Goal: Information Seeking & Learning: Learn about a topic

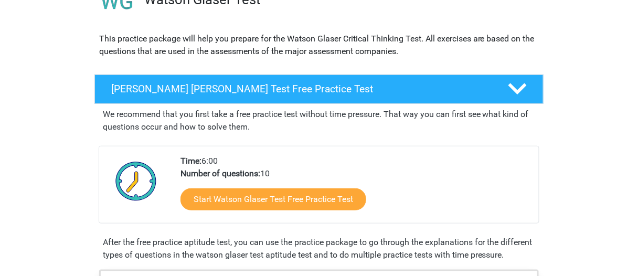
scroll to position [105, 0]
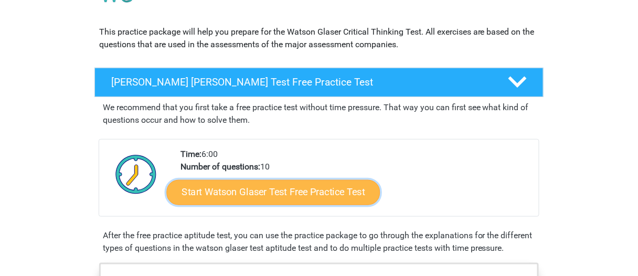
click at [270, 193] on link "Start Watson Glaser Test Free Practice Test" at bounding box center [274, 192] width 214 height 25
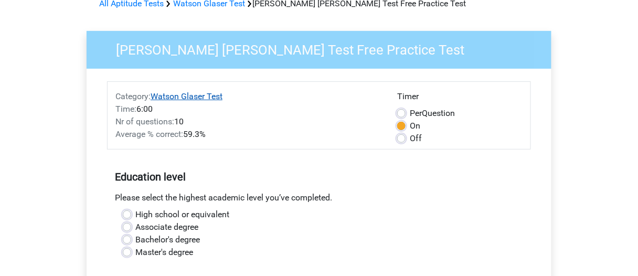
scroll to position [105, 0]
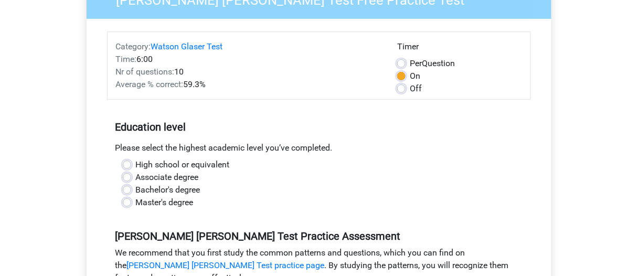
click at [135, 203] on label "Master's degree" at bounding box center [164, 202] width 58 height 13
click at [130, 203] on input "Master's degree" at bounding box center [127, 201] width 8 height 11
radio input "true"
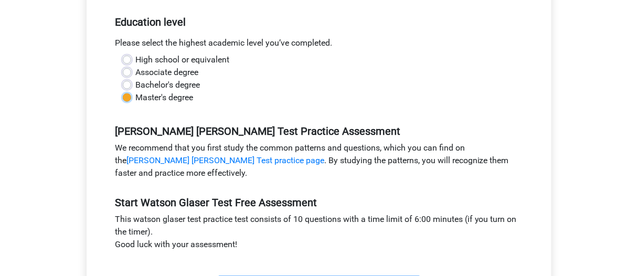
scroll to position [263, 0]
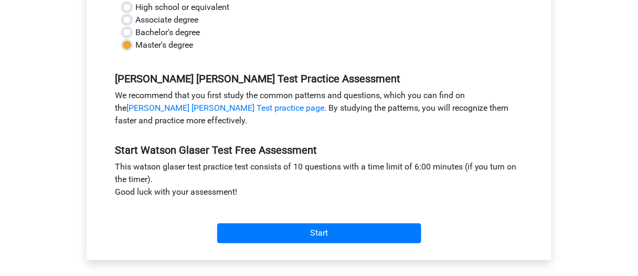
drag, startPoint x: 214, startPoint y: 220, endPoint x: 227, endPoint y: 226, distance: 14.8
click at [214, 221] on div "Start" at bounding box center [319, 225] width 424 height 37
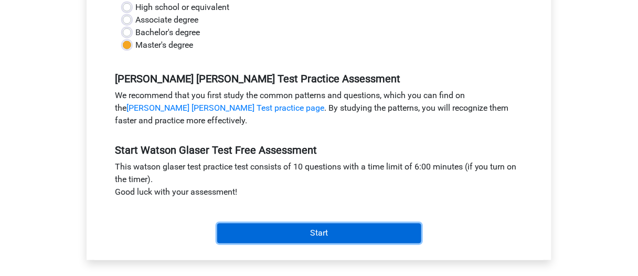
click at [251, 233] on input "Start" at bounding box center [319, 234] width 204 height 20
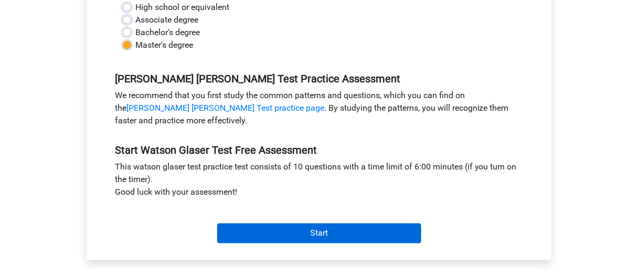
click at [288, 243] on div "Start" at bounding box center [319, 225] width 424 height 45
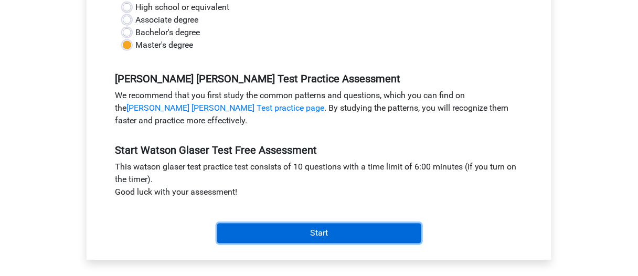
click at [289, 236] on input "Start" at bounding box center [319, 234] width 204 height 20
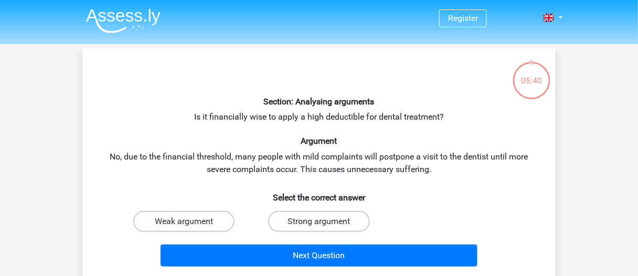
scroll to position [53, 0]
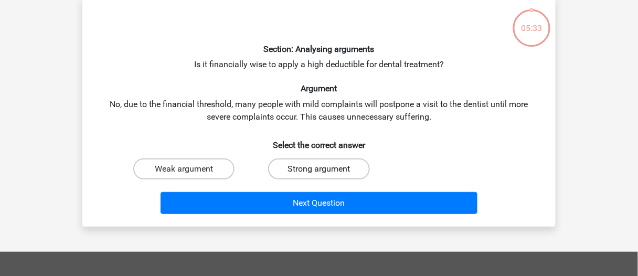
click at [280, 173] on label "Strong argument" at bounding box center [318, 169] width 101 height 21
click at [319, 173] on input "Strong argument" at bounding box center [322, 172] width 7 height 7
radio input "true"
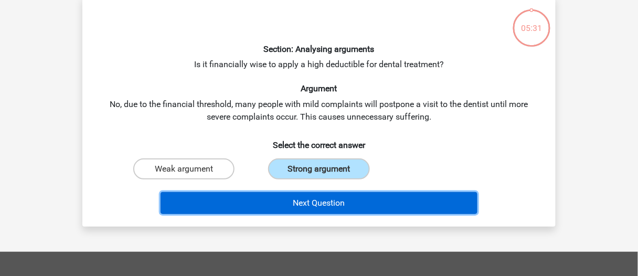
click at [260, 203] on button "Next Question" at bounding box center [320, 203] width 318 height 22
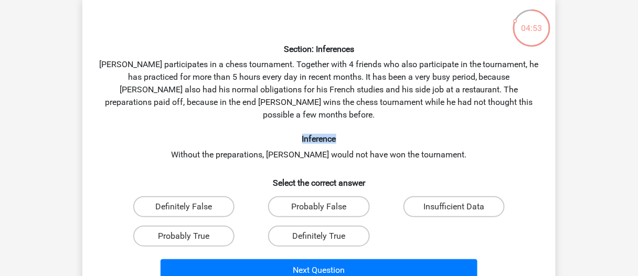
drag, startPoint x: 318, startPoint y: 123, endPoint x: 336, endPoint y: 125, distance: 18.6
click at [336, 134] on h6 "Inference" at bounding box center [319, 139] width 440 height 10
click at [120, 170] on h6 "Select the correct answer" at bounding box center [319, 179] width 440 height 18
click at [210, 226] on label "Probably True" at bounding box center [183, 236] width 101 height 21
click at [191, 236] on input "Probably True" at bounding box center [187, 239] width 7 height 7
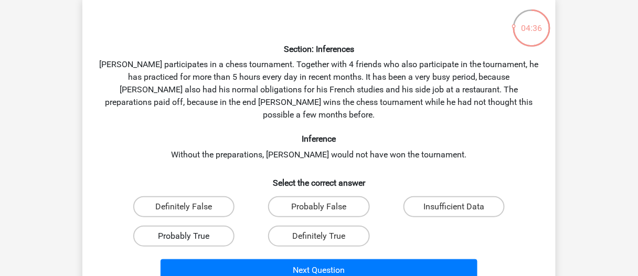
radio input "true"
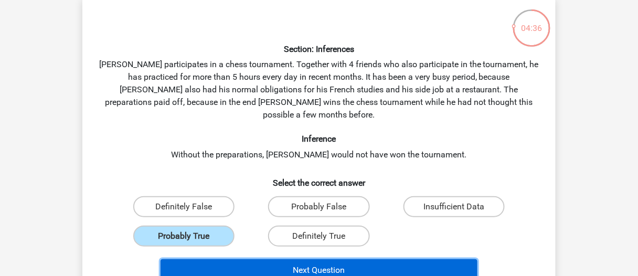
click at [237, 259] on button "Next Question" at bounding box center [320, 270] width 318 height 22
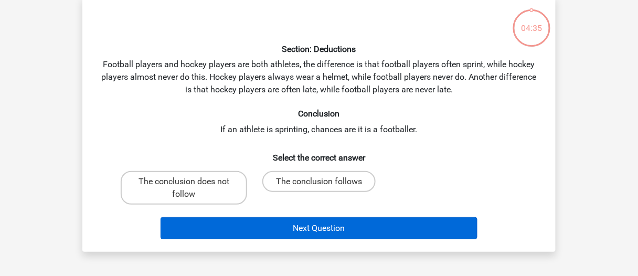
scroll to position [48, 0]
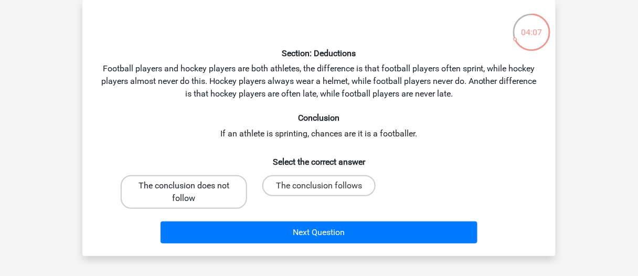
click at [161, 192] on label "The conclusion does not follow" at bounding box center [184, 192] width 127 height 34
click at [184, 192] on input "The conclusion does not follow" at bounding box center [187, 189] width 7 height 7
radio input "true"
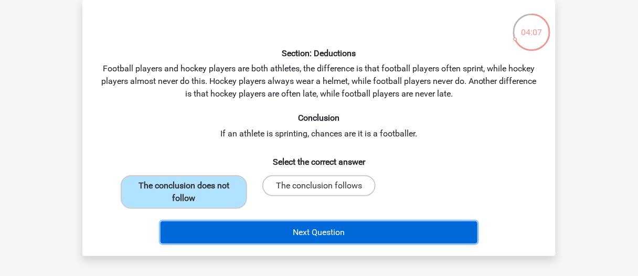
click at [228, 229] on button "Next Question" at bounding box center [320, 233] width 318 height 22
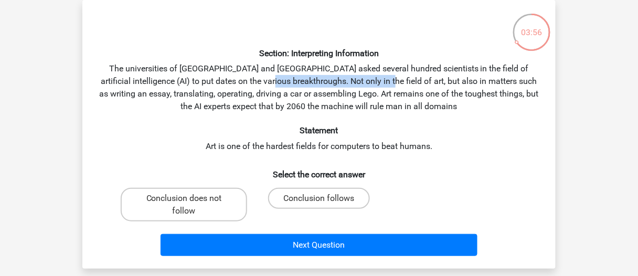
drag, startPoint x: 271, startPoint y: 80, endPoint x: 378, endPoint y: 81, distance: 106.1
click at [378, 81] on div "Section: Interpreting Information The universities of Oxford and Yale asked sev…" at bounding box center [319, 134] width 465 height 252
click at [389, 82] on div "Section: Interpreting Information The universities of [GEOGRAPHIC_DATA] and [GE…" at bounding box center [319, 134] width 465 height 252
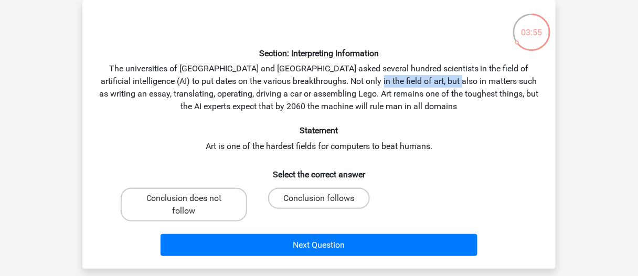
drag, startPoint x: 373, startPoint y: 81, endPoint x: 457, endPoint y: 83, distance: 83.5
click at [457, 83] on div "Section: Interpreting Information The universities of [GEOGRAPHIC_DATA] and [GE…" at bounding box center [319, 134] width 465 height 252
click at [497, 86] on div "Section: Interpreting Information The universities of [GEOGRAPHIC_DATA] and [GE…" at bounding box center [319, 134] width 465 height 252
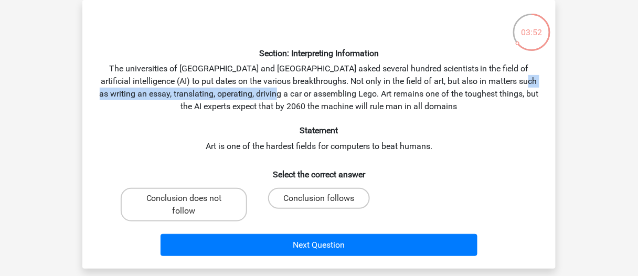
drag, startPoint x: 110, startPoint y: 92, endPoint x: 302, endPoint y: 95, distance: 192.2
click at [302, 95] on div "Section: Interpreting Information The universities of [GEOGRAPHIC_DATA] and [GE…" at bounding box center [319, 134] width 465 height 252
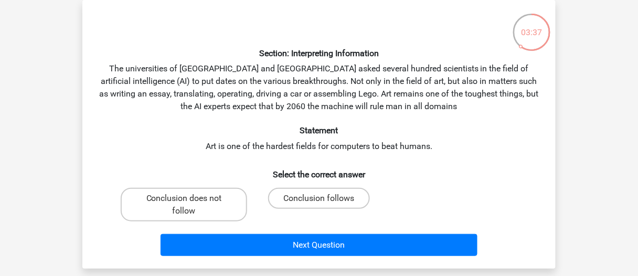
click at [309, 116] on div "Section: Interpreting Information The universities of [GEOGRAPHIC_DATA] and [GE…" at bounding box center [319, 134] width 465 height 252
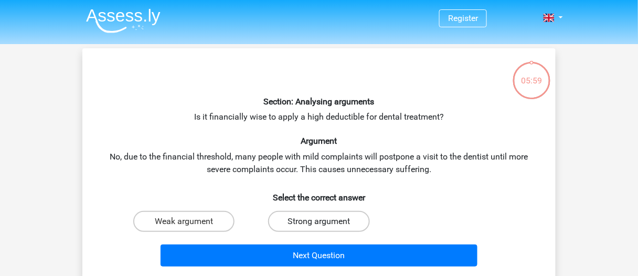
scroll to position [53, 0]
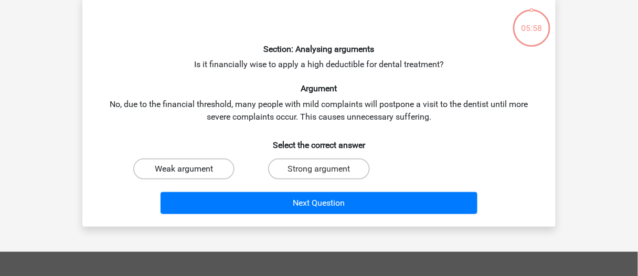
click at [176, 170] on label "Weak argument" at bounding box center [183, 169] width 101 height 21
click at [184, 170] on input "Weak argument" at bounding box center [187, 172] width 7 height 7
radio input "true"
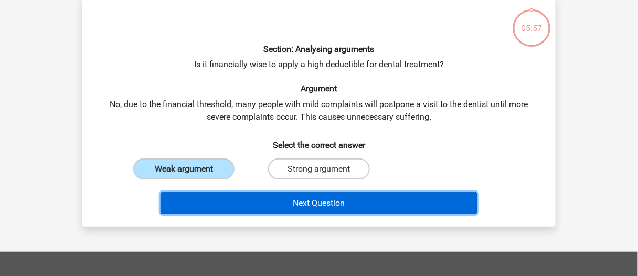
click at [228, 205] on button "Next Question" at bounding box center [320, 203] width 318 height 22
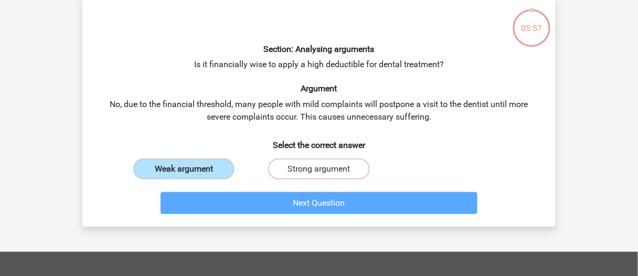
scroll to position [48, 0]
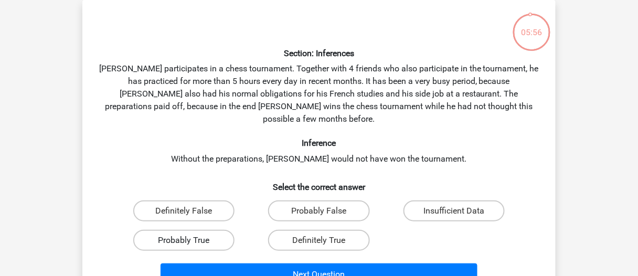
click at [197, 230] on label "Probably True" at bounding box center [183, 240] width 101 height 21
click at [191, 240] on input "Probably True" at bounding box center [187, 243] width 7 height 7
radio input "true"
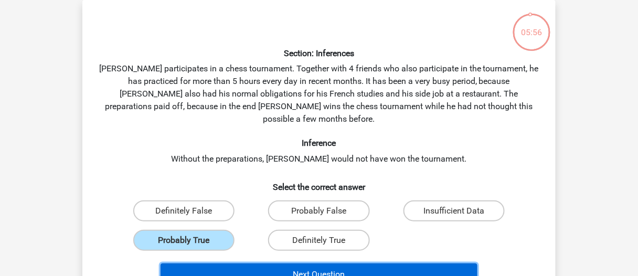
click at [214, 264] on button "Next Question" at bounding box center [320, 275] width 318 height 22
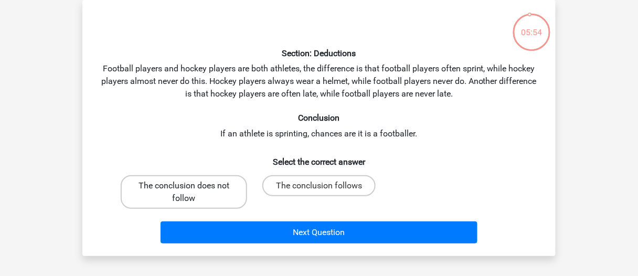
click at [202, 192] on label "The conclusion does not follow" at bounding box center [184, 192] width 127 height 34
click at [191, 192] on input "The conclusion does not follow" at bounding box center [187, 189] width 7 height 7
radio input "true"
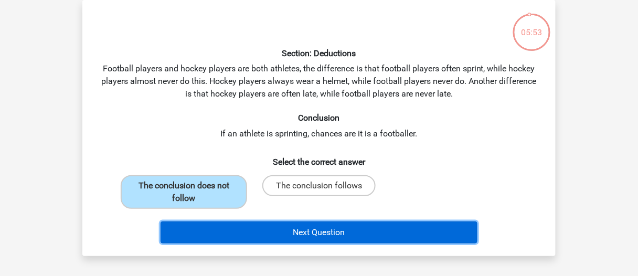
click at [226, 240] on button "Next Question" at bounding box center [320, 233] width 318 height 22
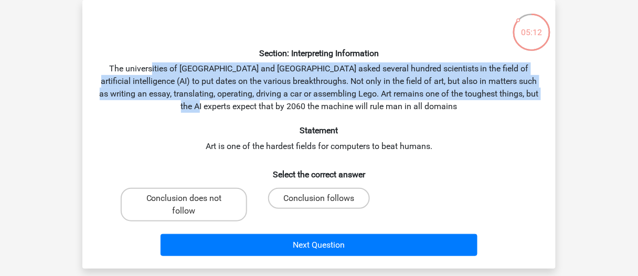
drag, startPoint x: 242, startPoint y: 79, endPoint x: 251, endPoint y: 102, distance: 25.4
click at [251, 102] on div "Section: Interpreting Information The universities of [GEOGRAPHIC_DATA] and [GE…" at bounding box center [319, 134] width 465 height 252
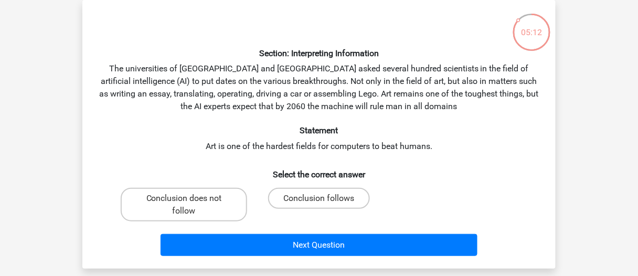
click at [270, 113] on div "Section: Interpreting Information The universities of [GEOGRAPHIC_DATA] and [GE…" at bounding box center [319, 134] width 465 height 252
click at [208, 207] on label "Conclusion does not follow" at bounding box center [184, 205] width 127 height 34
click at [191, 205] on input "Conclusion does not follow" at bounding box center [187, 201] width 7 height 7
radio input "true"
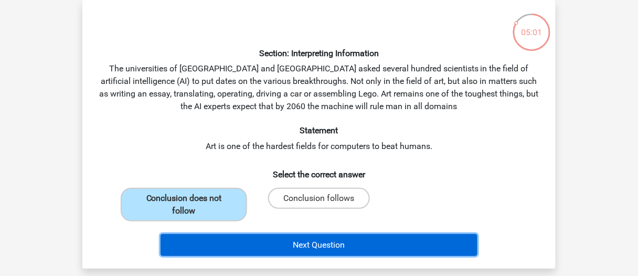
click at [257, 252] on button "Next Question" at bounding box center [320, 245] width 318 height 22
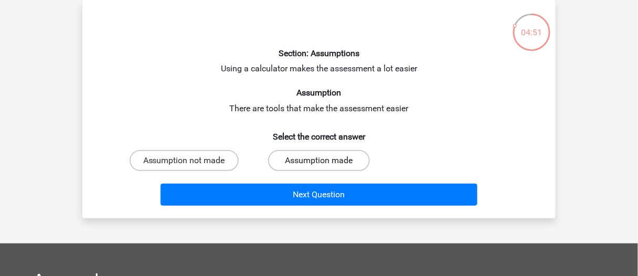
click at [326, 156] on label "Assumption made" at bounding box center [318, 160] width 101 height 21
click at [326, 161] on input "Assumption made" at bounding box center [322, 164] width 7 height 7
radio input "true"
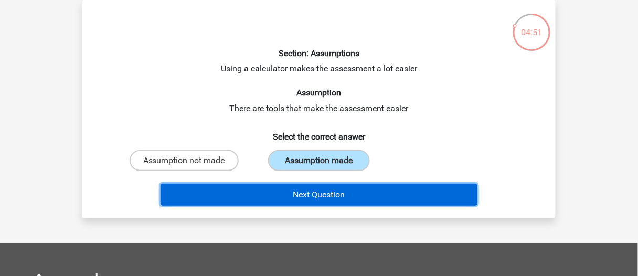
click at [279, 202] on button "Next Question" at bounding box center [320, 195] width 318 height 22
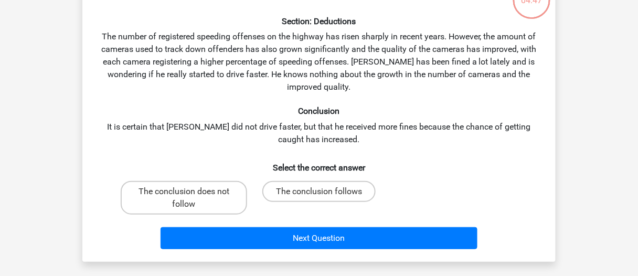
scroll to position [0, 0]
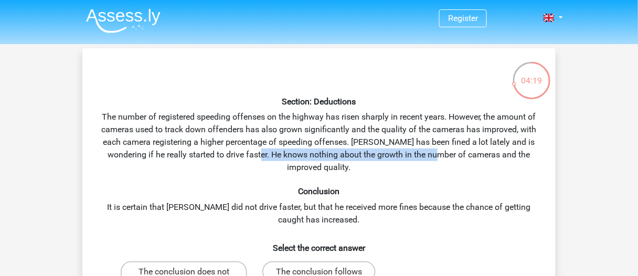
drag, startPoint x: 250, startPoint y: 152, endPoint x: 432, endPoint y: 153, distance: 182.2
click at [432, 153] on div "Section: Deductions The number of registered speeding offenses on the highway h…" at bounding box center [319, 195] width 465 height 277
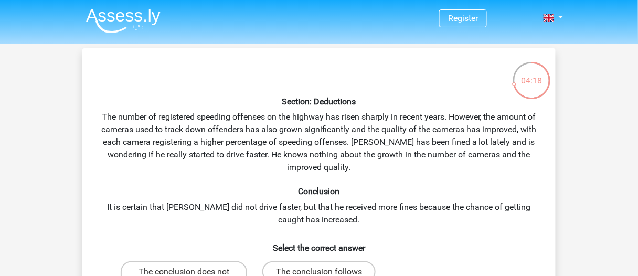
click at [443, 162] on div "Section: Deductions The number of registered speeding offenses on the highway h…" at bounding box center [319, 195] width 465 height 277
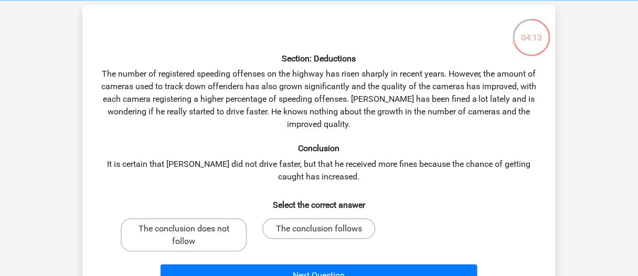
scroll to position [53, 0]
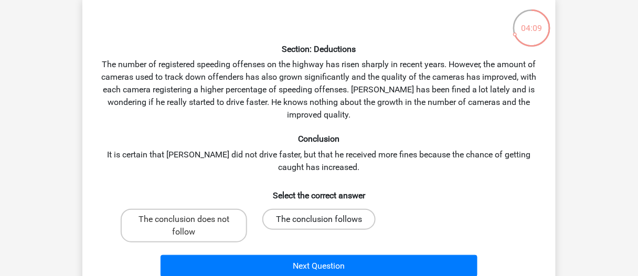
click at [309, 219] on label "The conclusion follows" at bounding box center [319, 219] width 113 height 21
click at [319, 219] on input "The conclusion follows" at bounding box center [322, 222] width 7 height 7
radio input "true"
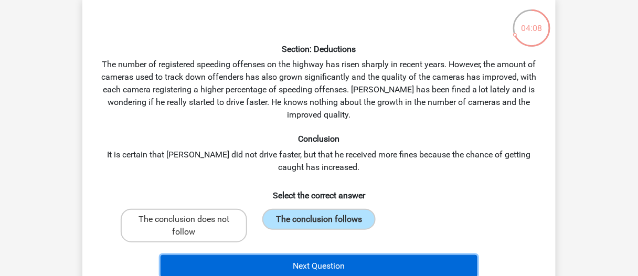
click at [294, 261] on button "Next Question" at bounding box center [320, 266] width 318 height 22
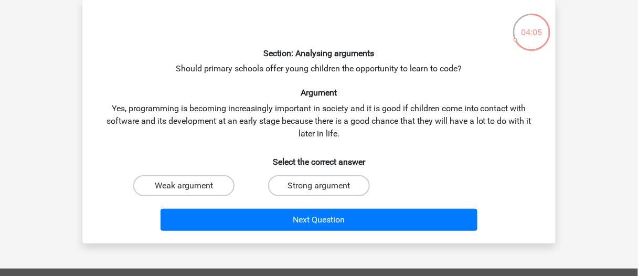
scroll to position [0, 0]
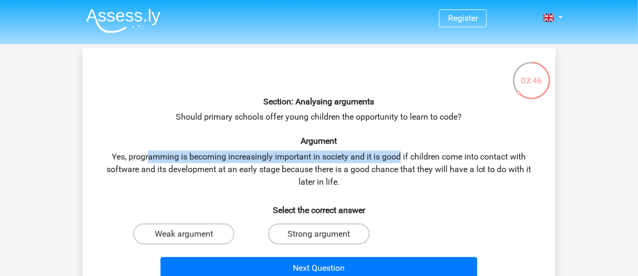
drag, startPoint x: 229, startPoint y: 162, endPoint x: 401, endPoint y: 161, distance: 172.2
click at [401, 161] on div "Section: Analysing arguments Should primary schools offer young children the op…" at bounding box center [319, 170] width 465 height 227
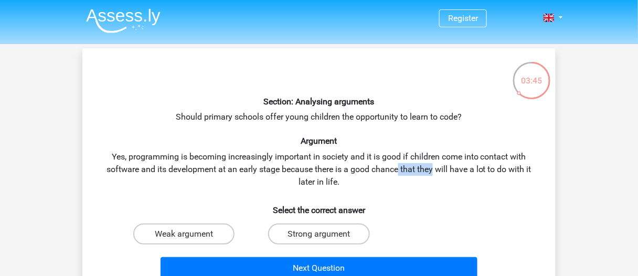
drag, startPoint x: 400, startPoint y: 174, endPoint x: 433, endPoint y: 175, distance: 32.6
click at [433, 175] on div "Section: Analysing arguments Should primary schools offer young children the op…" at bounding box center [319, 170] width 465 height 227
drag, startPoint x: 304, startPoint y: 181, endPoint x: 345, endPoint y: 182, distance: 41.5
click at [345, 182] on div "Section: Analysing arguments Should primary schools offer young children the op…" at bounding box center [319, 170] width 465 height 227
click at [374, 191] on div "Section: Analysing arguments Should primary schools offer young children the op…" at bounding box center [319, 170] width 465 height 227
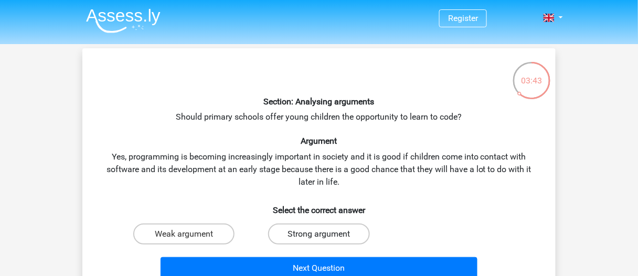
click at [310, 234] on label "Strong argument" at bounding box center [318, 234] width 101 height 21
click at [319, 234] on input "Strong argument" at bounding box center [322, 237] width 7 height 7
radio input "true"
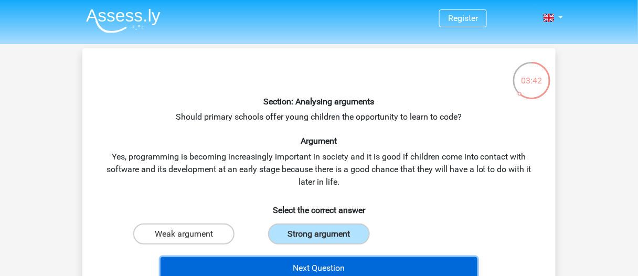
click at [307, 265] on button "Next Question" at bounding box center [320, 268] width 318 height 22
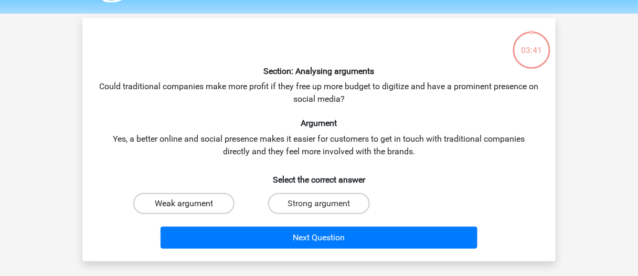
scroll to position [48, 0]
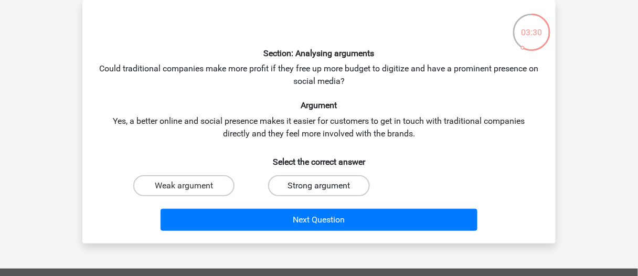
click at [289, 190] on label "Strong argument" at bounding box center [318, 185] width 101 height 21
click at [319, 190] on input "Strong argument" at bounding box center [322, 189] width 7 height 7
radio input "true"
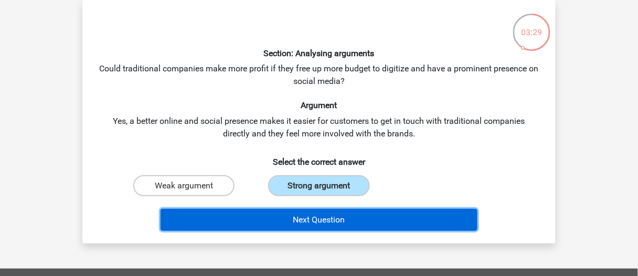
click at [303, 219] on button "Next Question" at bounding box center [320, 220] width 318 height 22
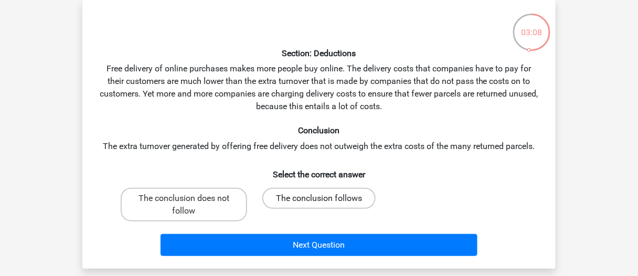
click at [299, 200] on label "The conclusion follows" at bounding box center [319, 198] width 113 height 21
click at [319, 200] on input "The conclusion follows" at bounding box center [322, 201] width 7 height 7
radio input "true"
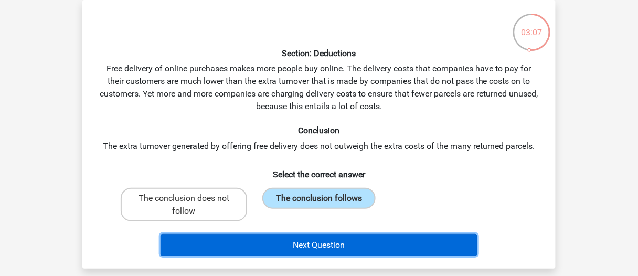
click at [311, 239] on button "Next Question" at bounding box center [320, 245] width 318 height 22
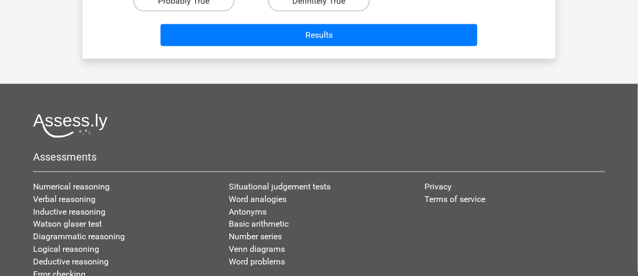
scroll to position [53, 0]
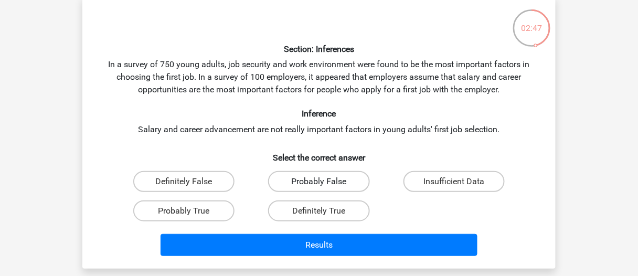
click at [305, 183] on label "Probably False" at bounding box center [318, 181] width 101 height 21
click at [319, 183] on input "Probably False" at bounding box center [322, 185] width 7 height 7
radio input "true"
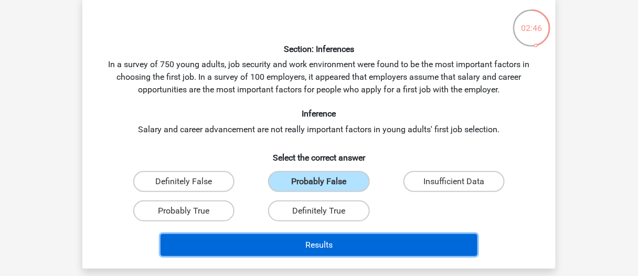
click at [289, 239] on button "Results" at bounding box center [320, 245] width 318 height 22
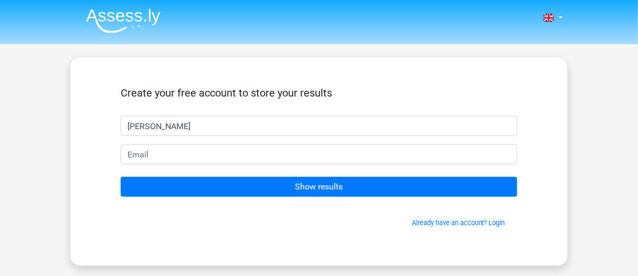
type input "[PERSON_NAME]"
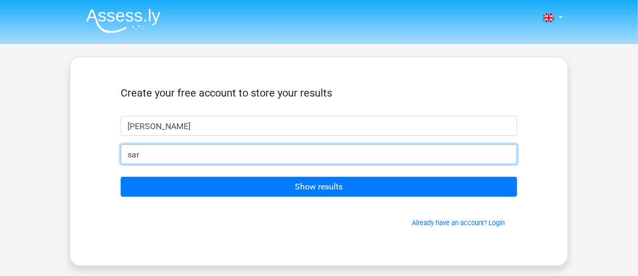
type input "[EMAIL_ADDRESS][DOMAIN_NAME]"
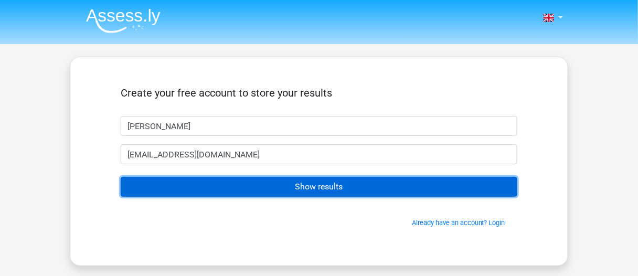
click at [289, 190] on input "Show results" at bounding box center [319, 187] width 397 height 20
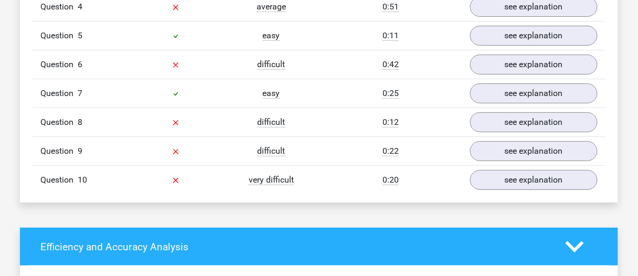
scroll to position [998, 0]
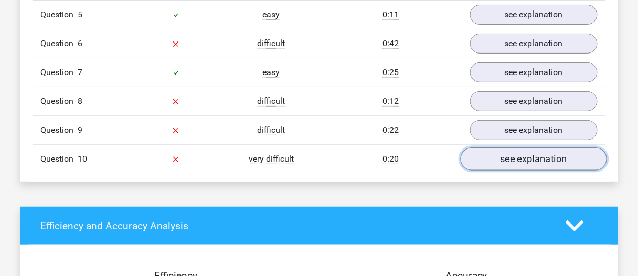
click at [485, 160] on link "see explanation" at bounding box center [534, 159] width 146 height 23
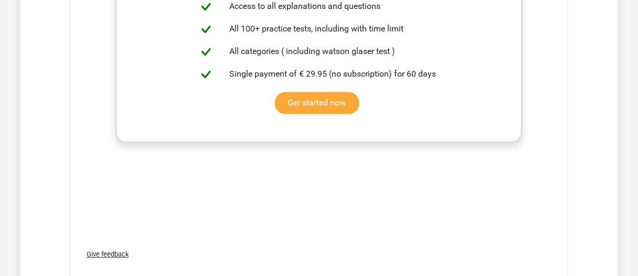
scroll to position [1470, 0]
